Goal: Information Seeking & Learning: Learn about a topic

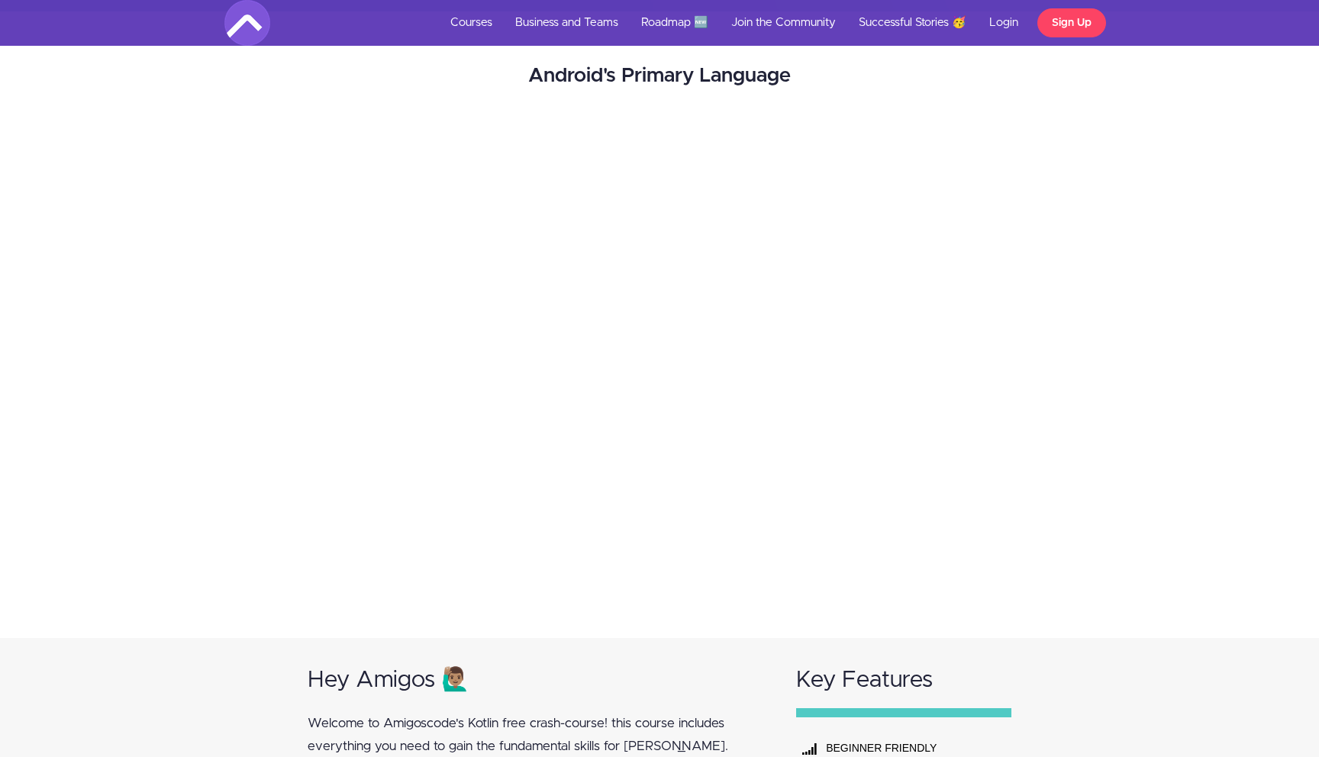
scroll to position [369, 0]
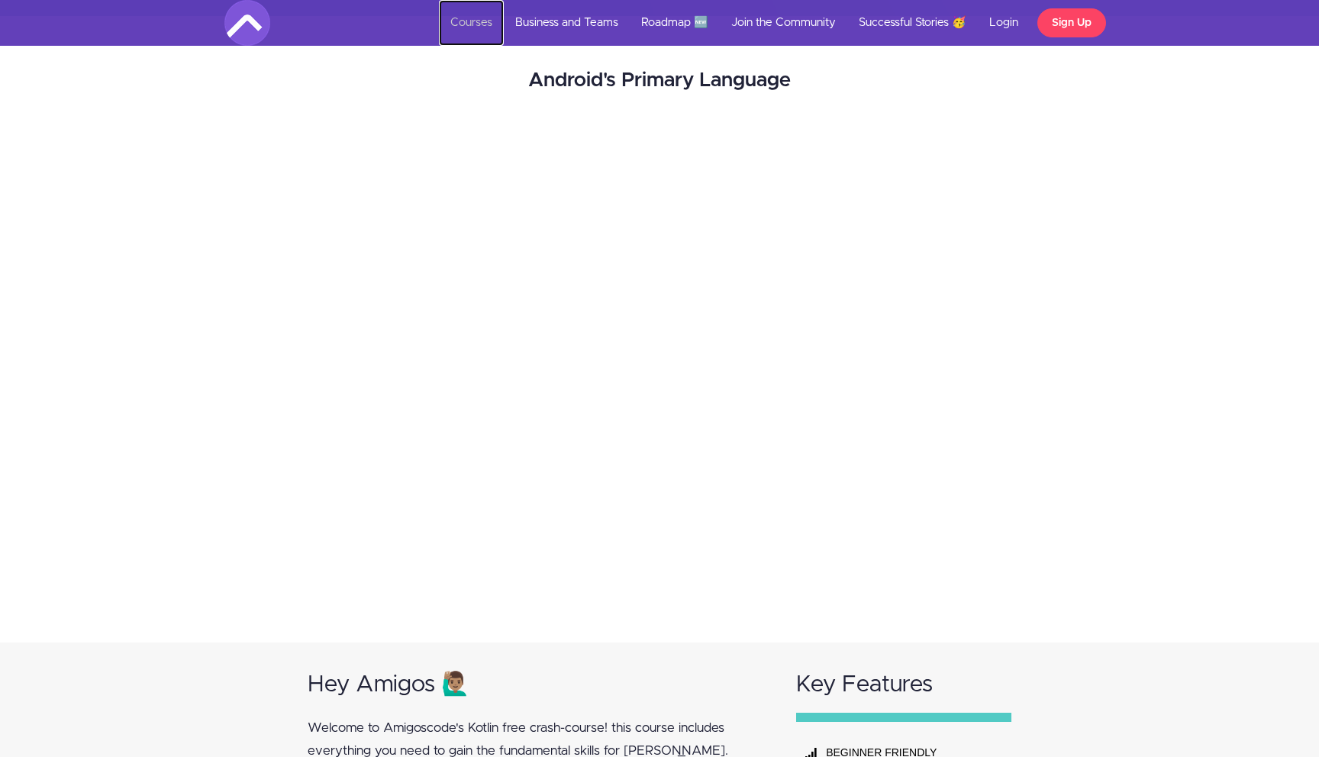
click at [479, 15] on link "Courses" at bounding box center [471, 23] width 65 height 46
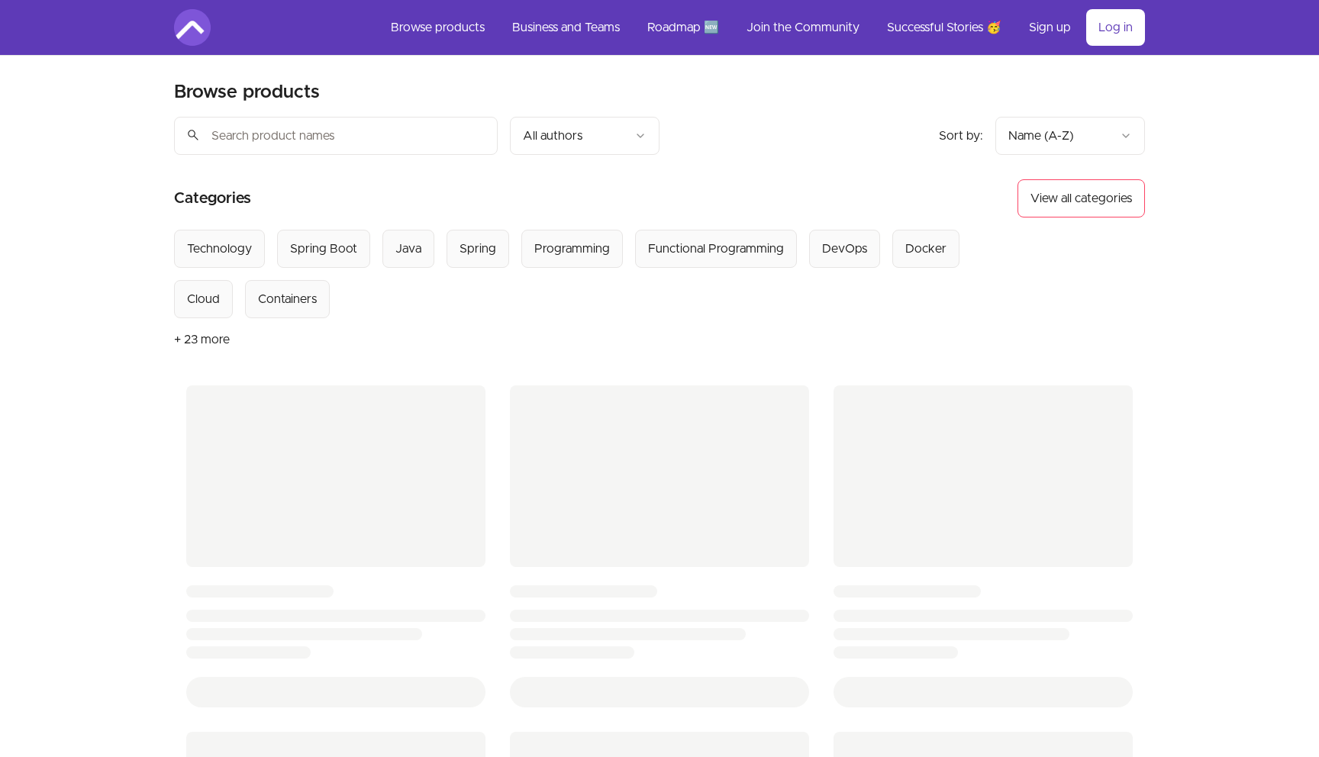
click at [302, 140] on input "search" at bounding box center [336, 136] width 324 height 38
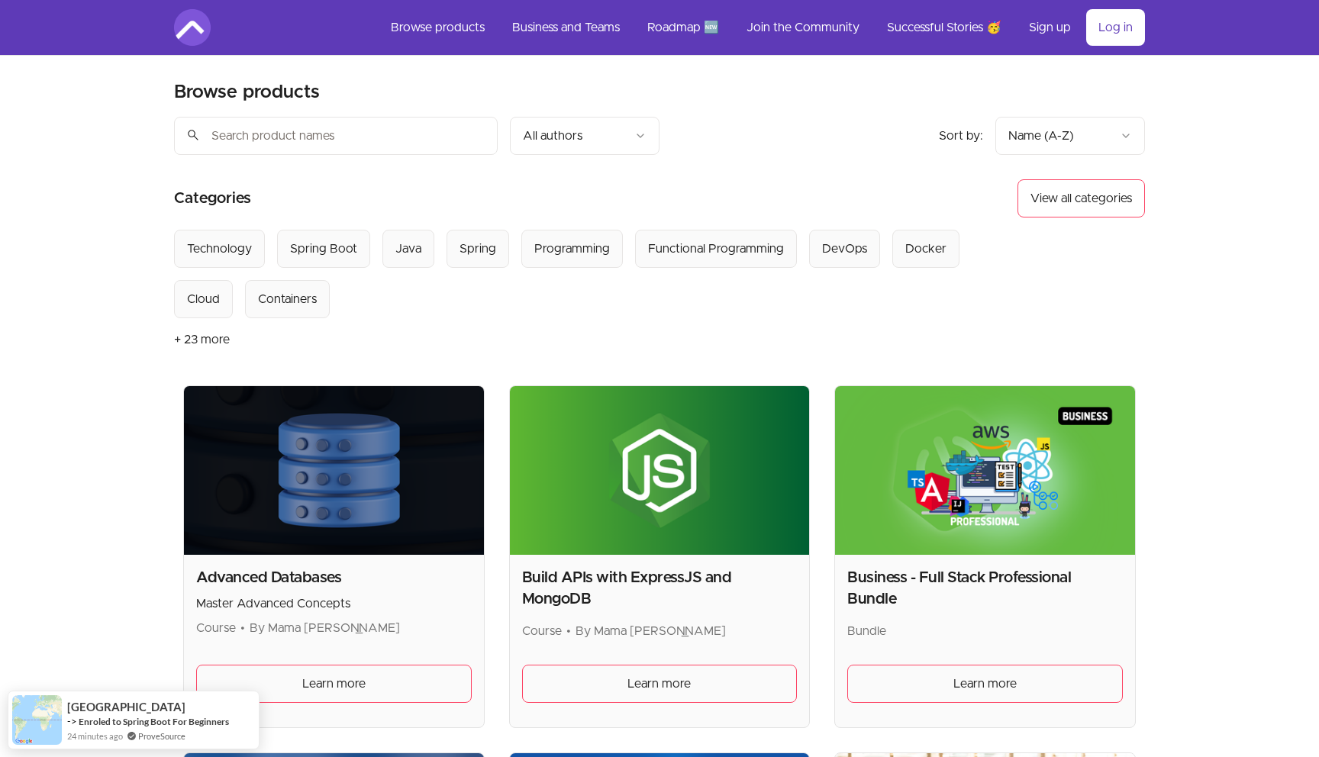
click at [377, 141] on input "search" at bounding box center [336, 136] width 324 height 38
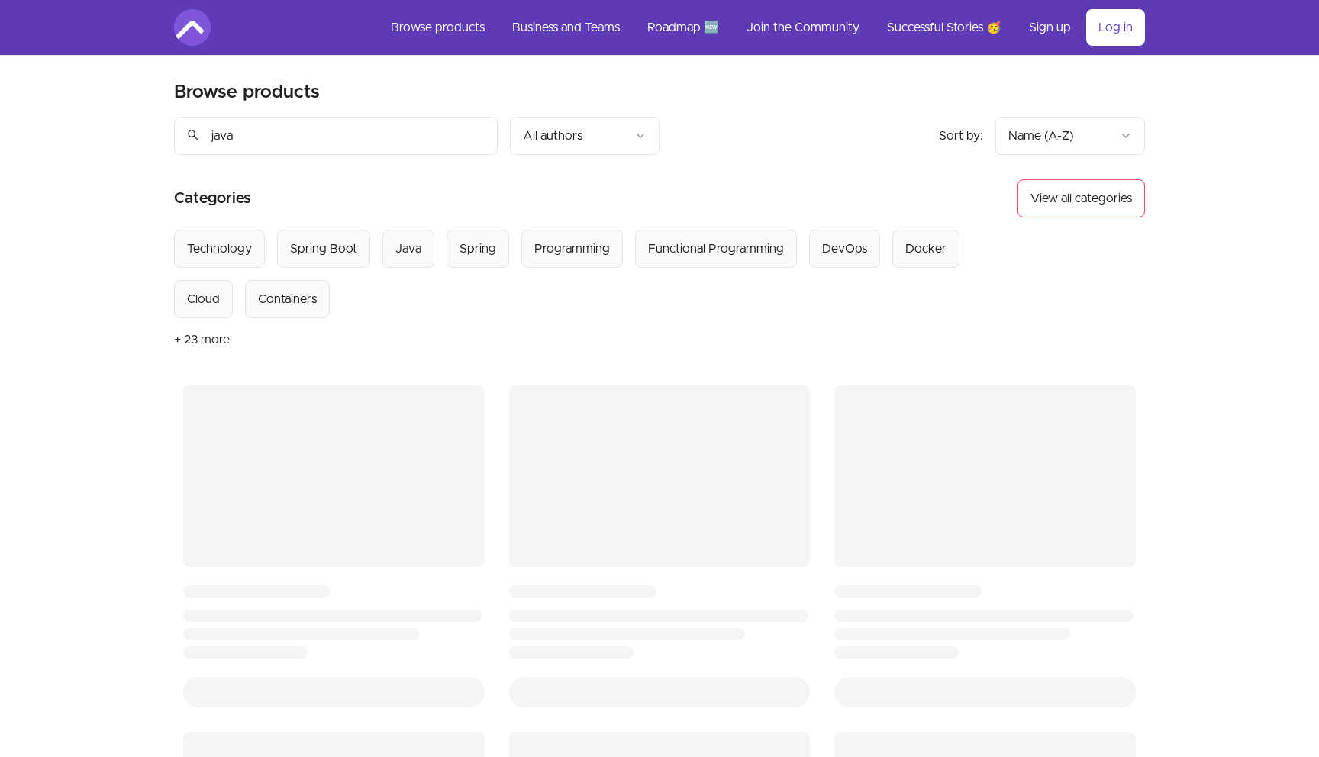
type input "java"
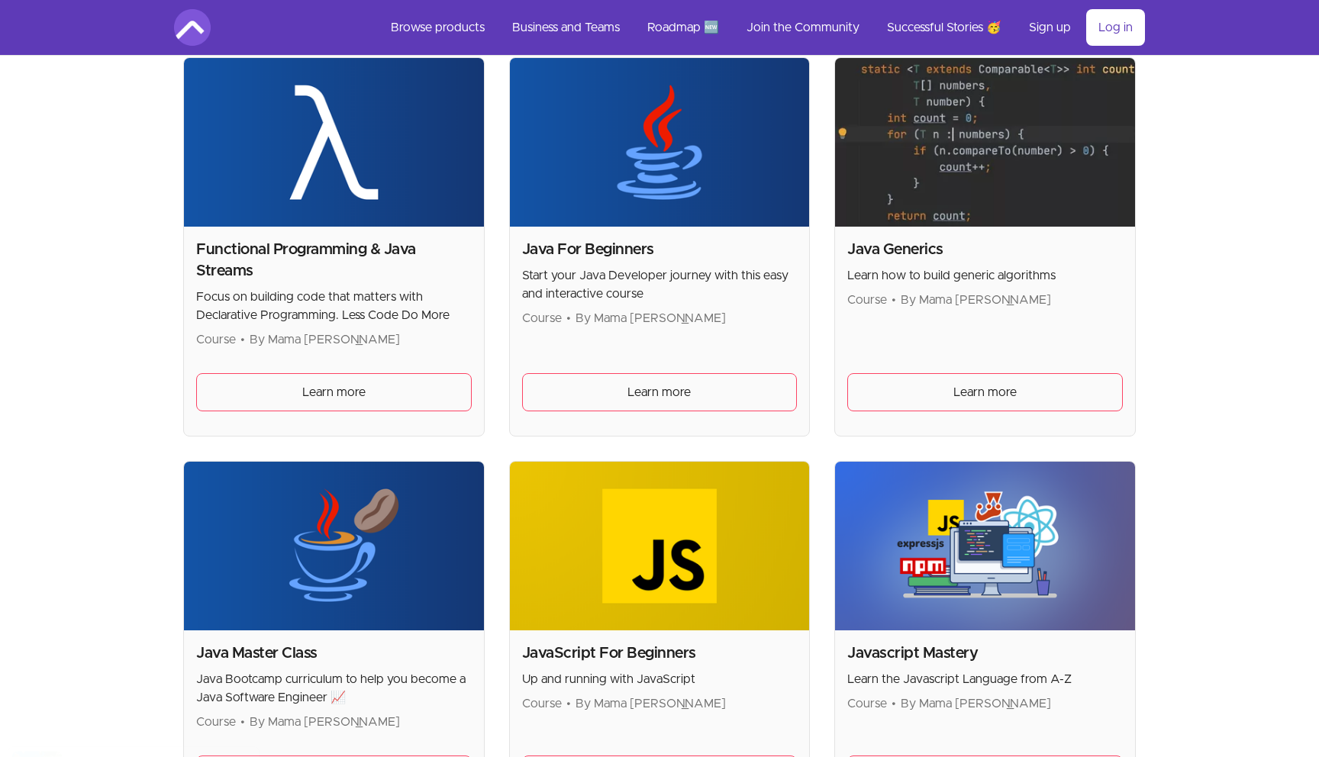
scroll to position [311, 0]
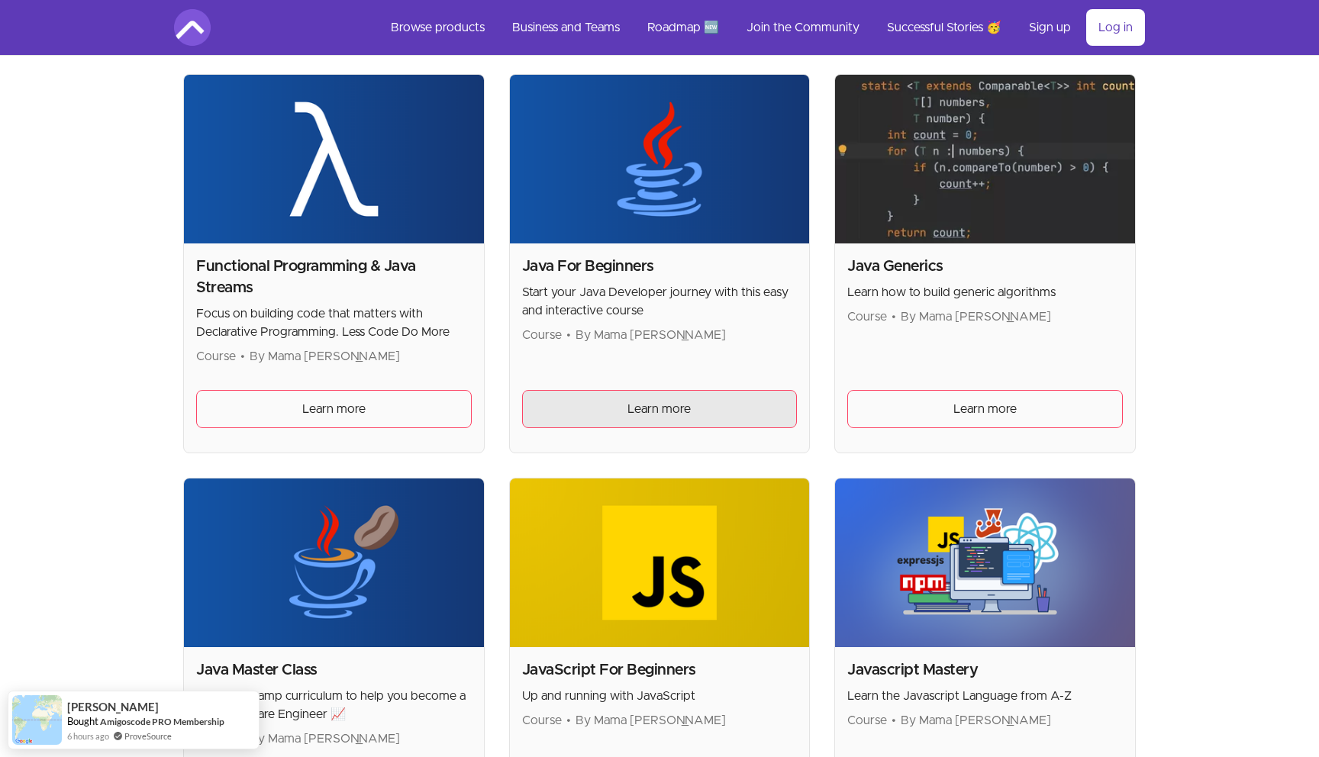
click at [702, 398] on link "Learn more" at bounding box center [660, 409] width 276 height 38
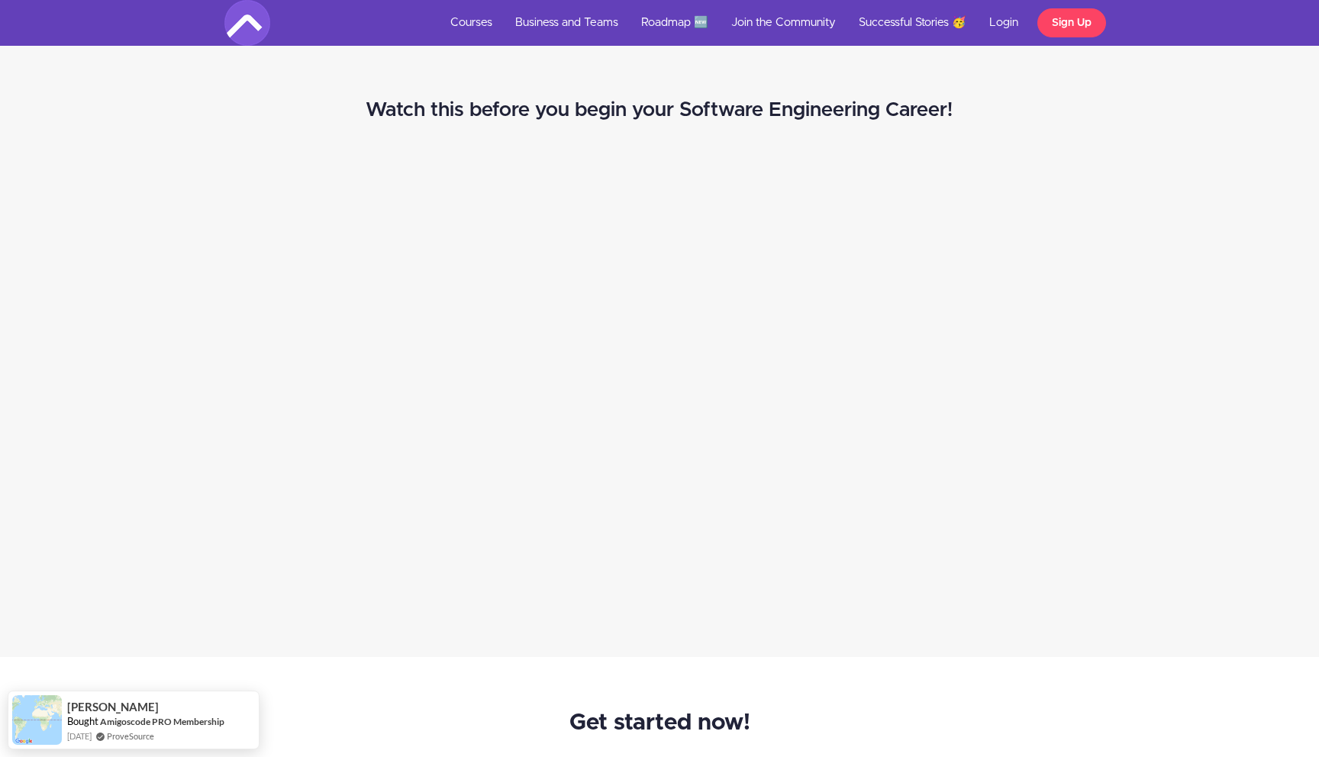
scroll to position [1552, 0]
click at [476, 25] on link "Courses" at bounding box center [471, 23] width 65 height 46
click at [474, 26] on link "Courses" at bounding box center [471, 23] width 65 height 46
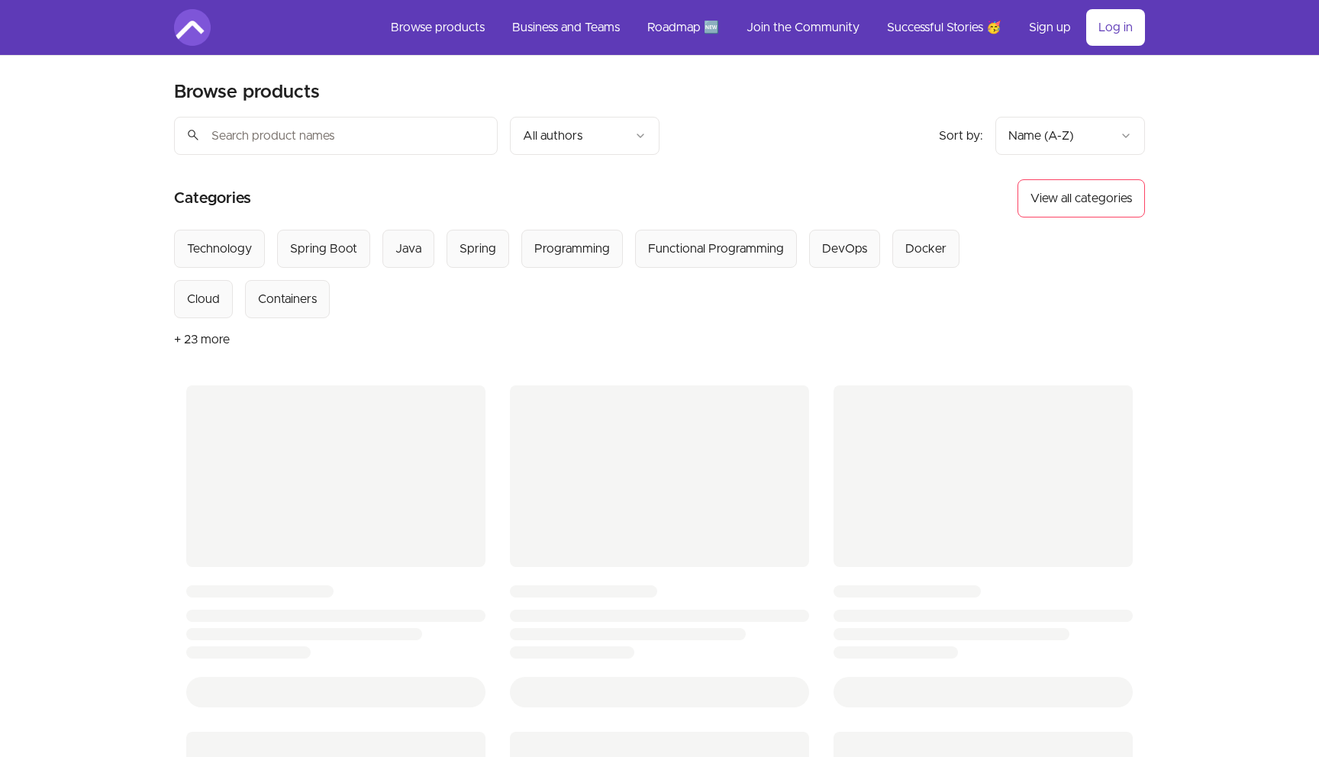
click at [376, 127] on input "search" at bounding box center [336, 136] width 324 height 38
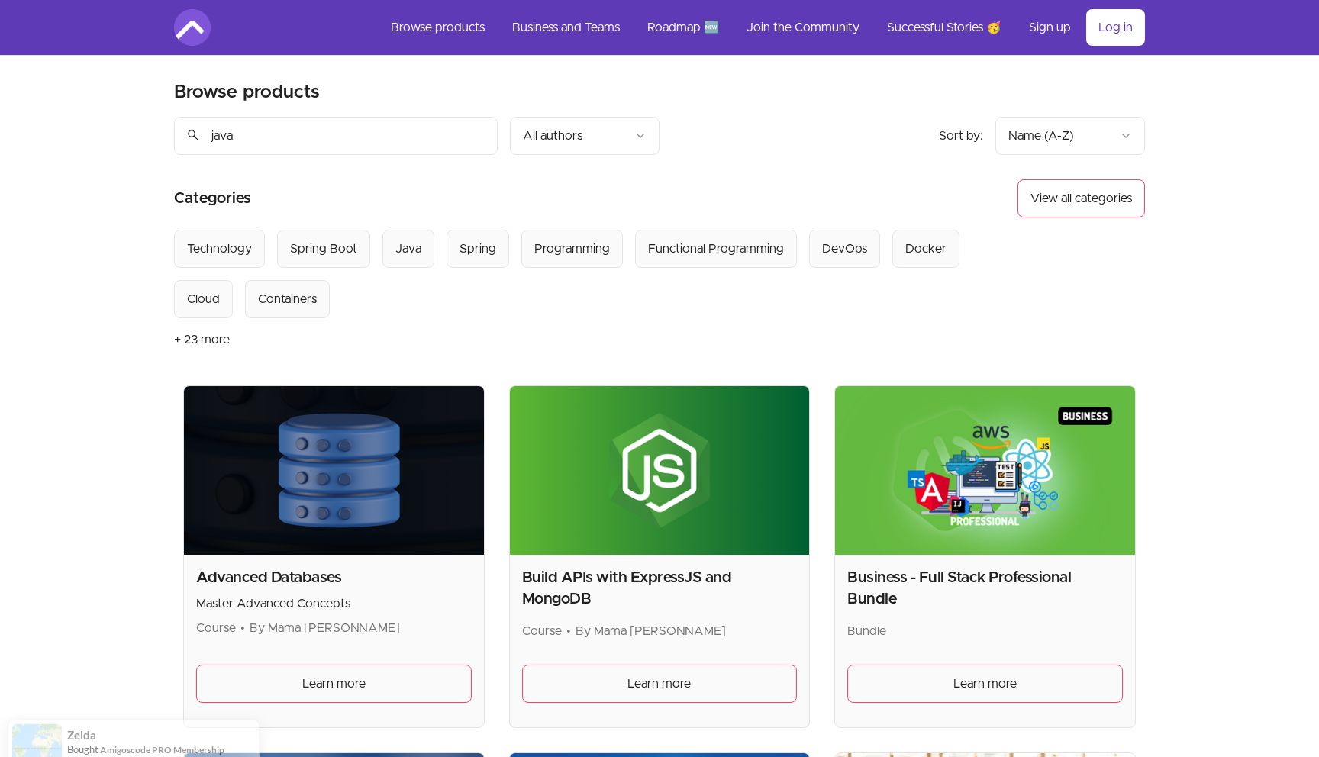
type input "java"
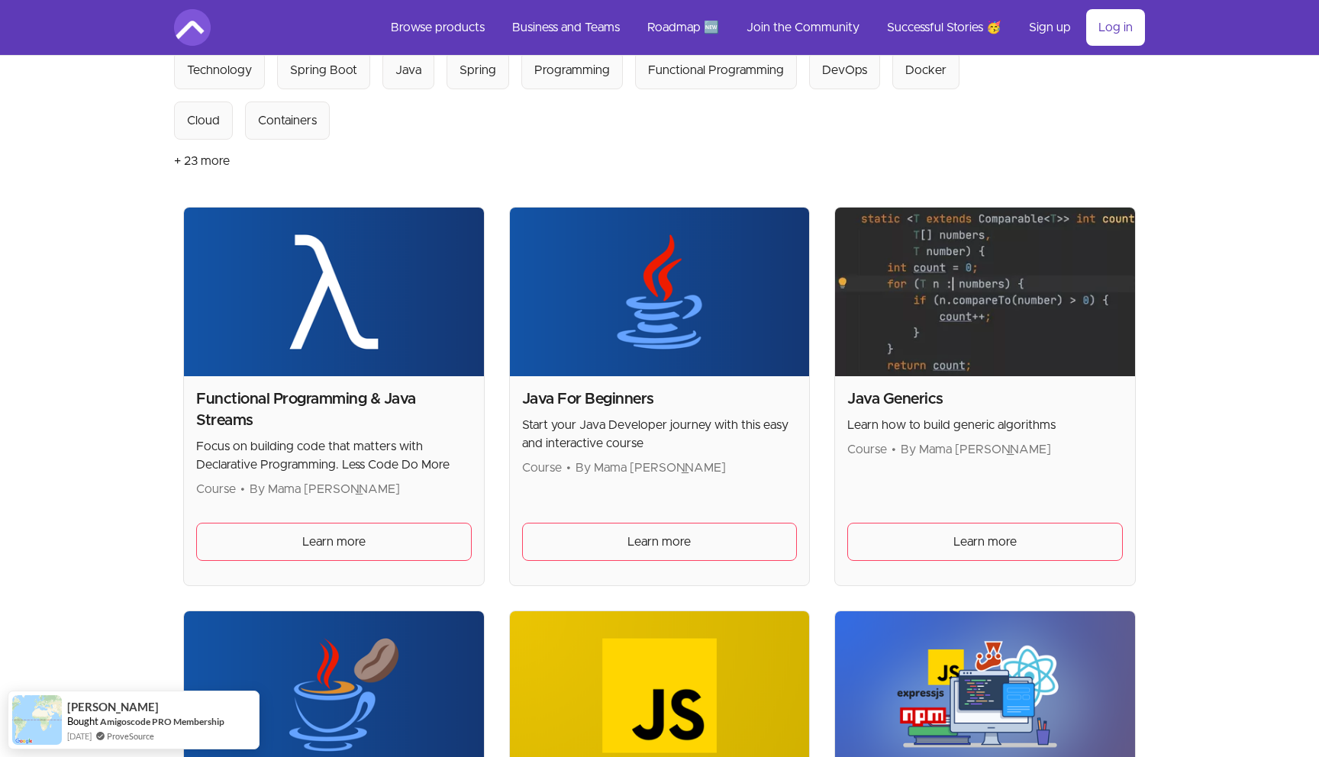
scroll to position [180, 0]
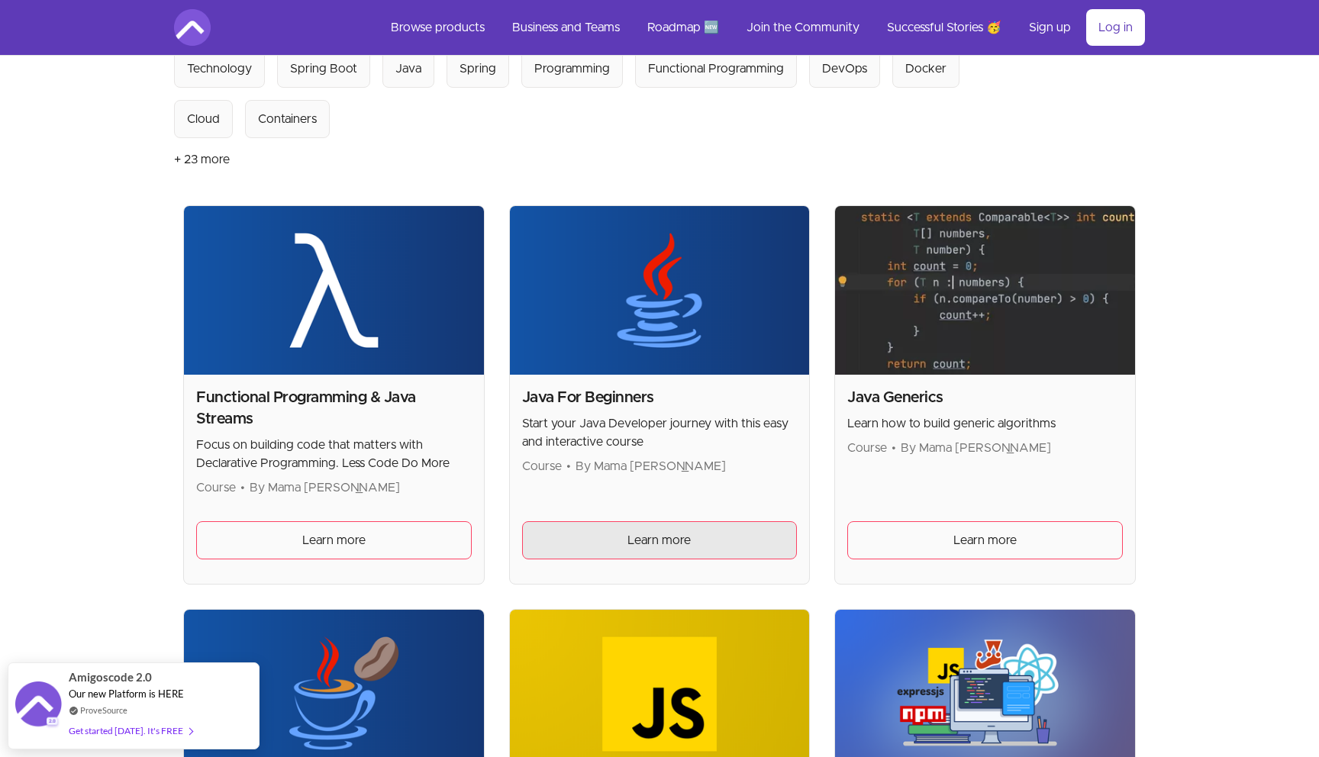
click at [753, 538] on link "Learn more" at bounding box center [660, 540] width 276 height 38
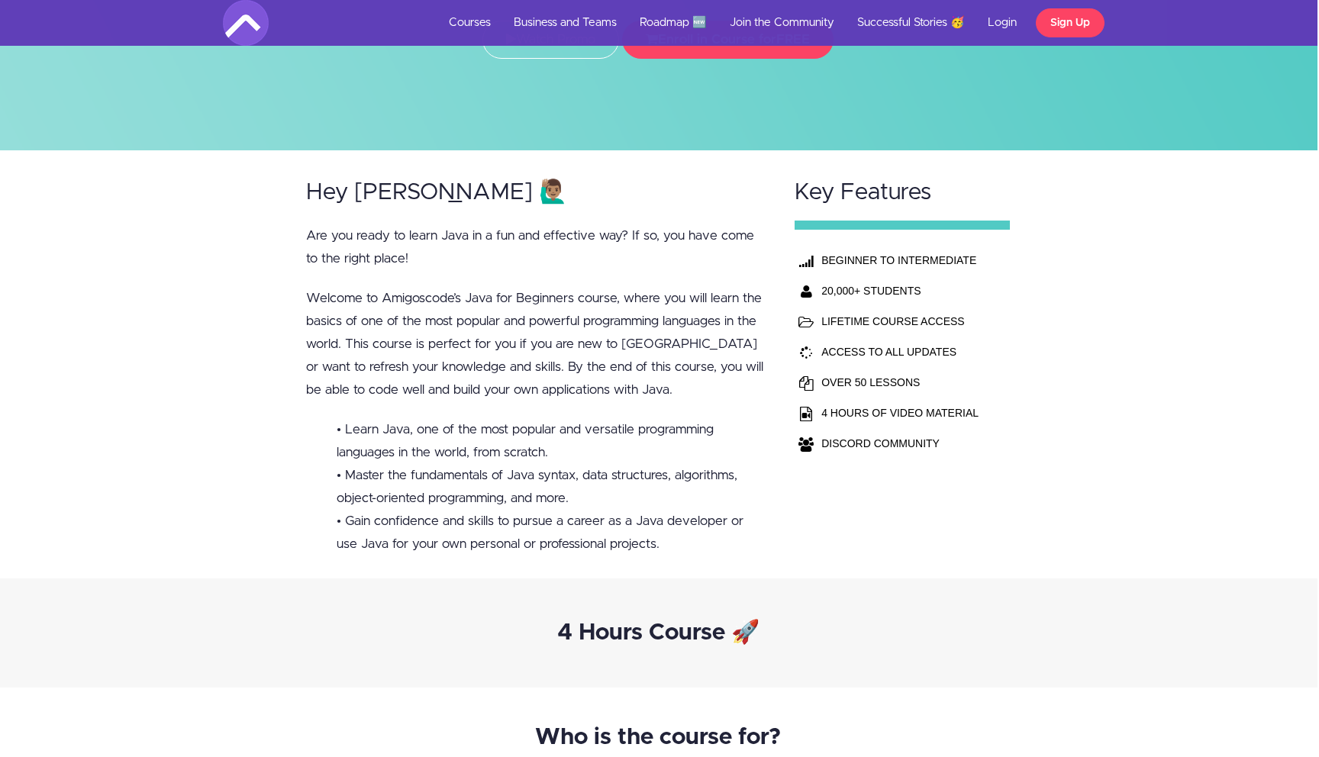
scroll to position [0, 2]
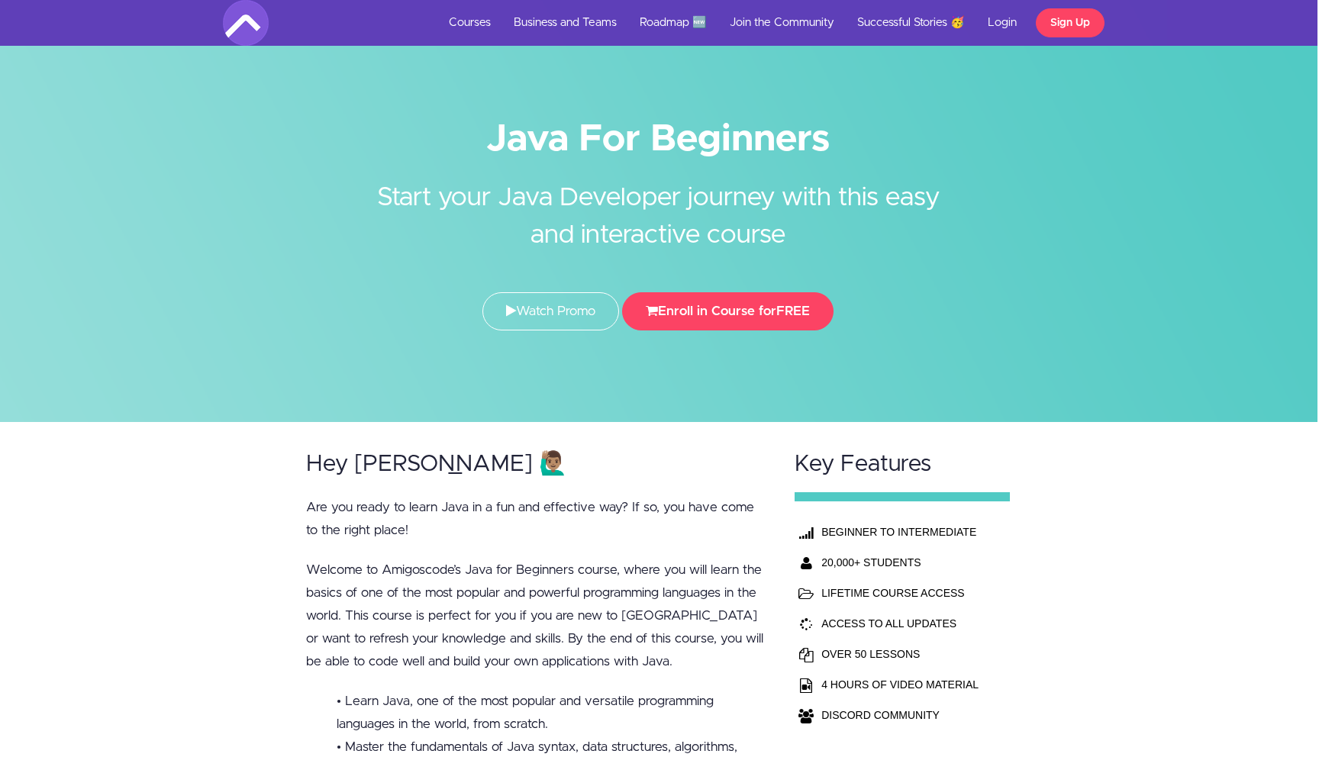
click at [1139, 169] on div at bounding box center [657, 211] width 1319 height 422
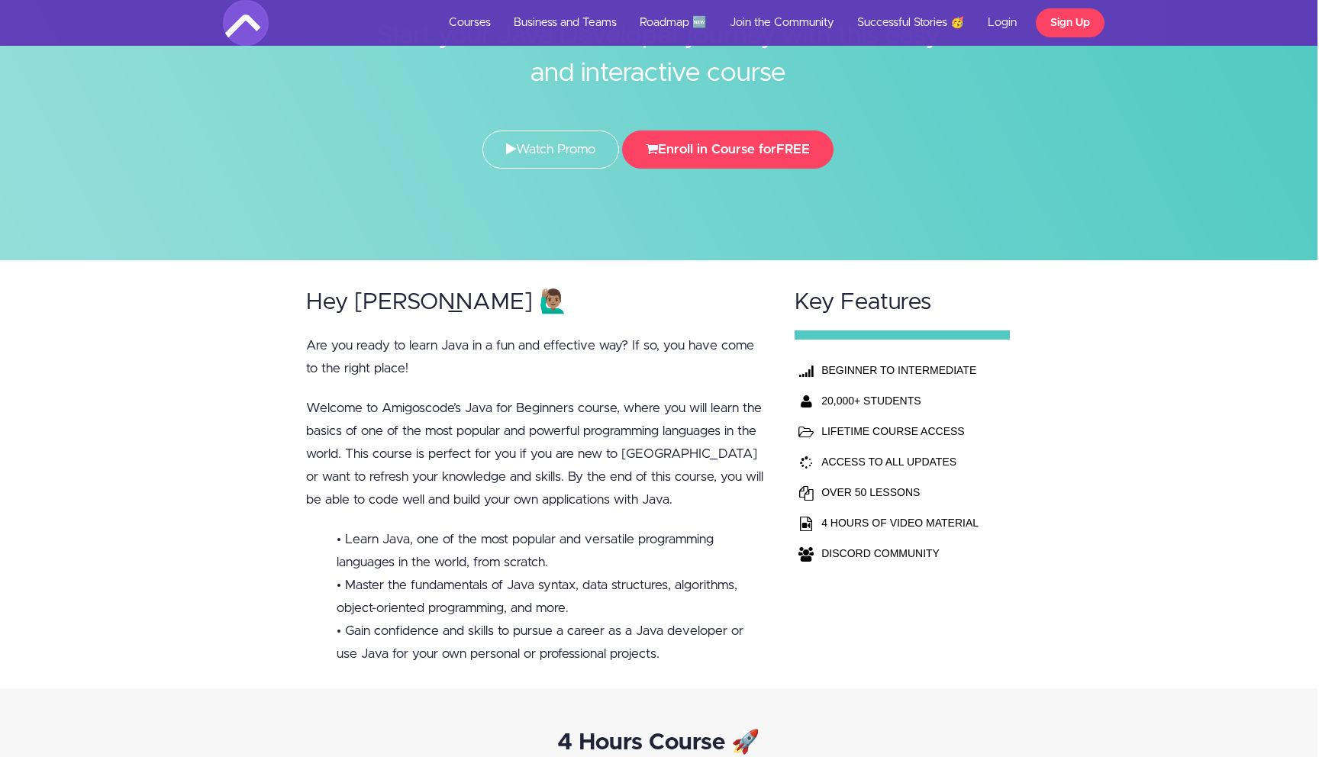
scroll to position [137, 2]
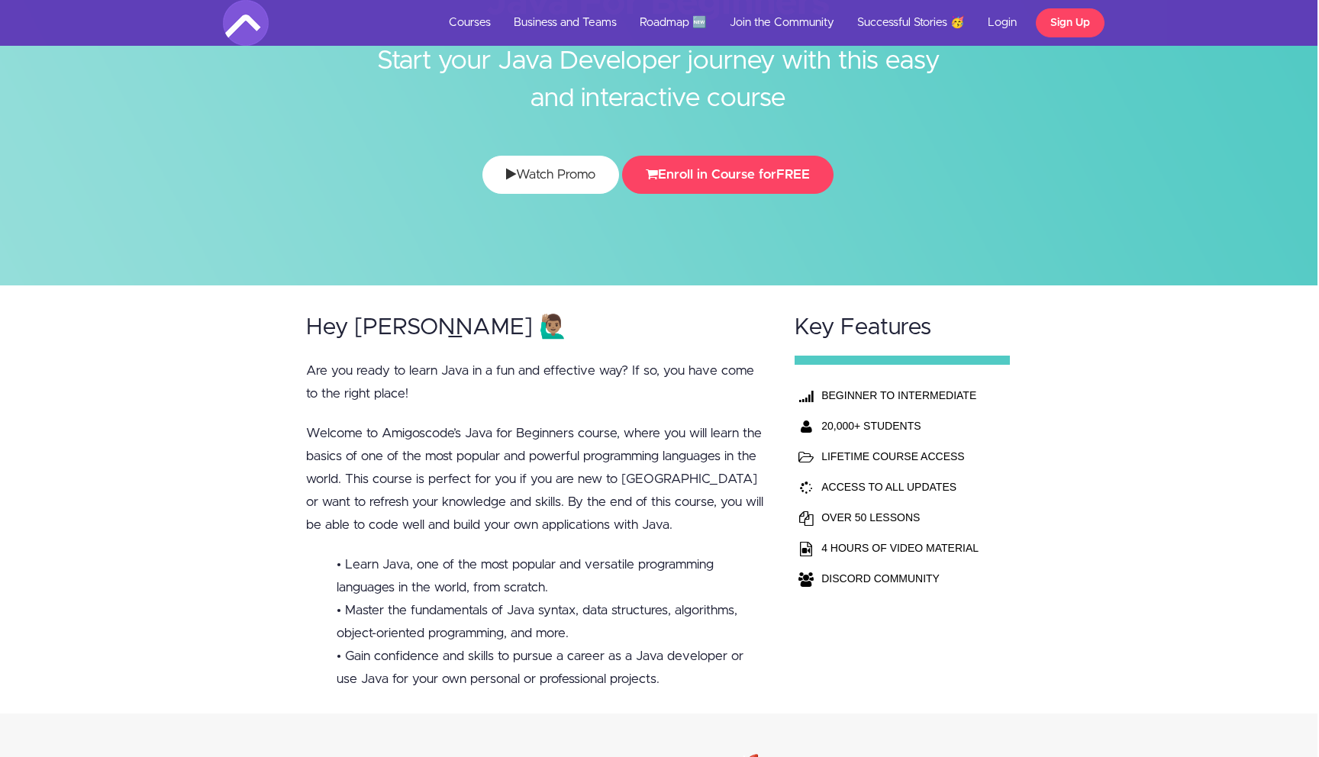
click at [575, 168] on link "Watch Promo" at bounding box center [550, 175] width 137 height 38
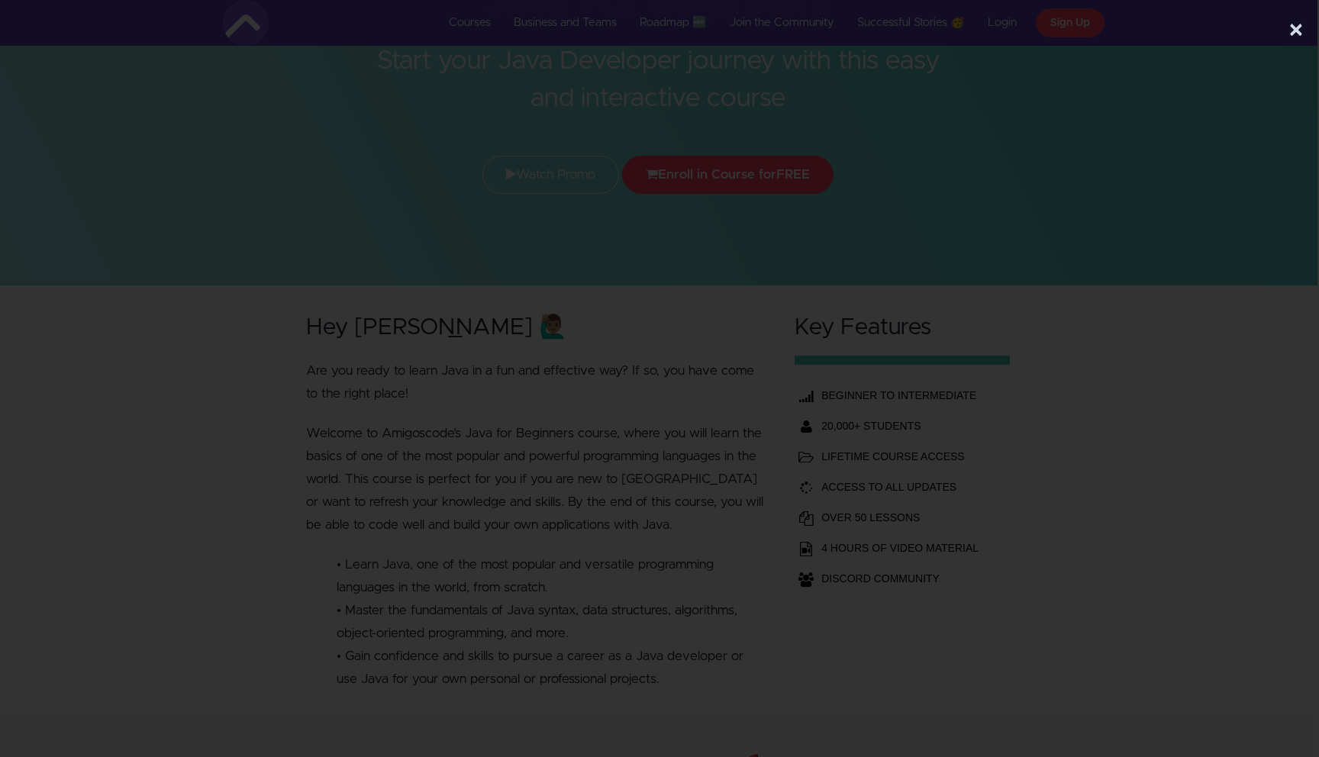
click at [1185, 379] on div at bounding box center [659, 306] width 1319 height 482
click at [878, 692] on div "×" at bounding box center [659, 378] width 1319 height 757
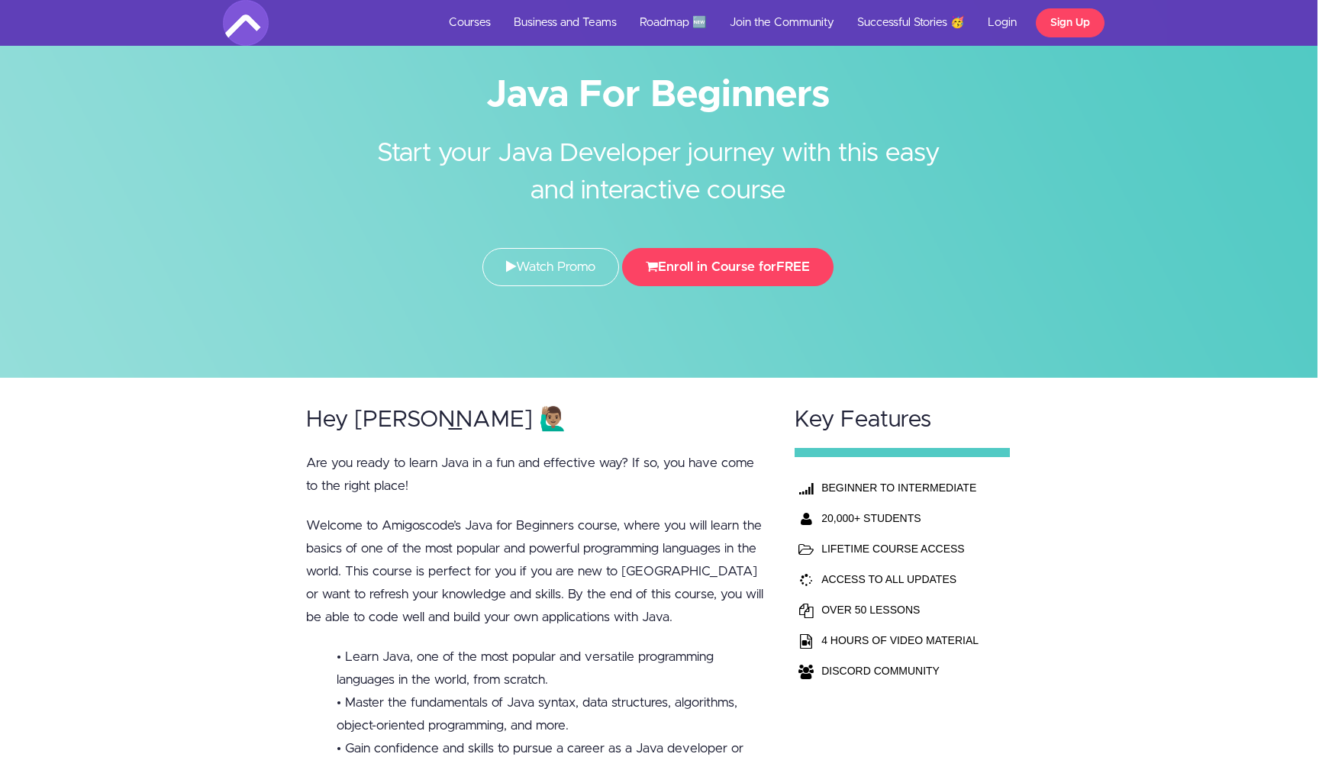
scroll to position [0, 2]
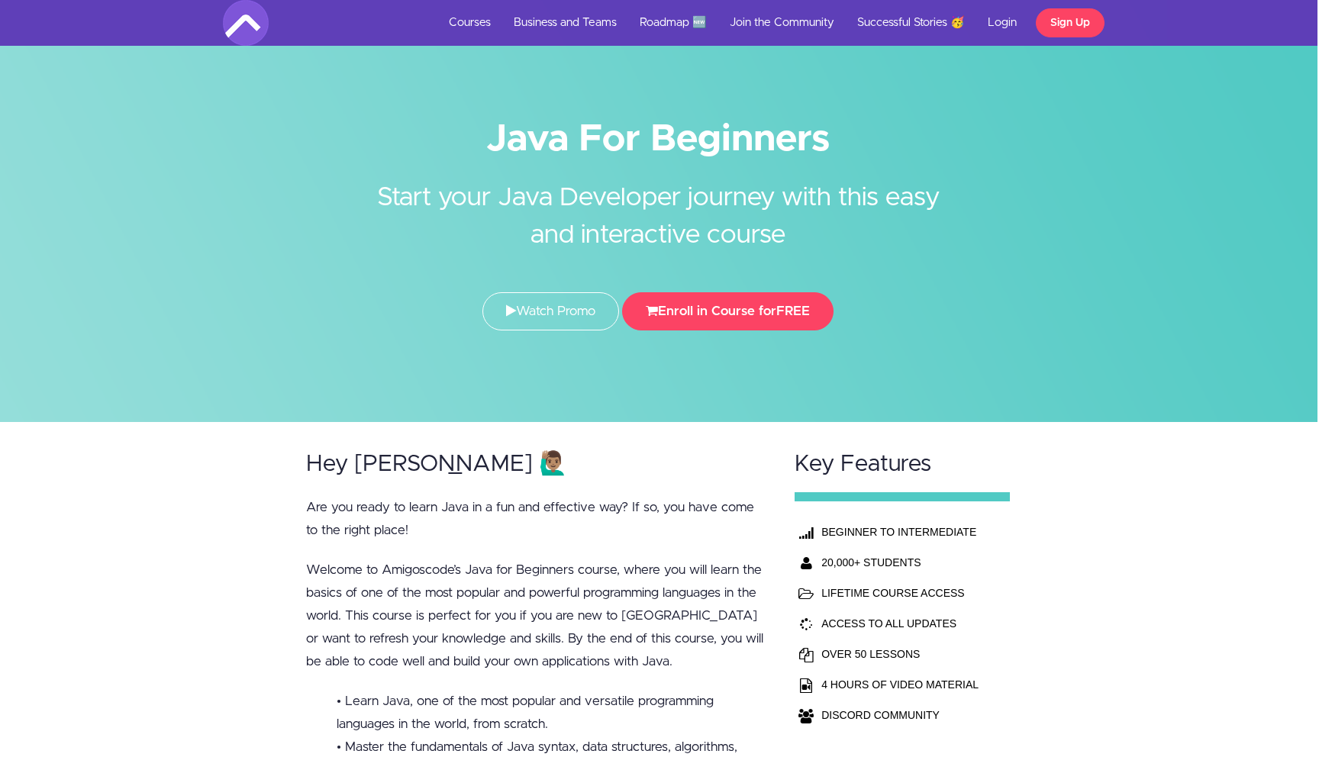
click at [1038, 157] on div "Java For Beginners Start your Java Developer journey with this easy and interac…" at bounding box center [657, 230] width 893 height 231
